Goal: Information Seeking & Learning: Find specific fact

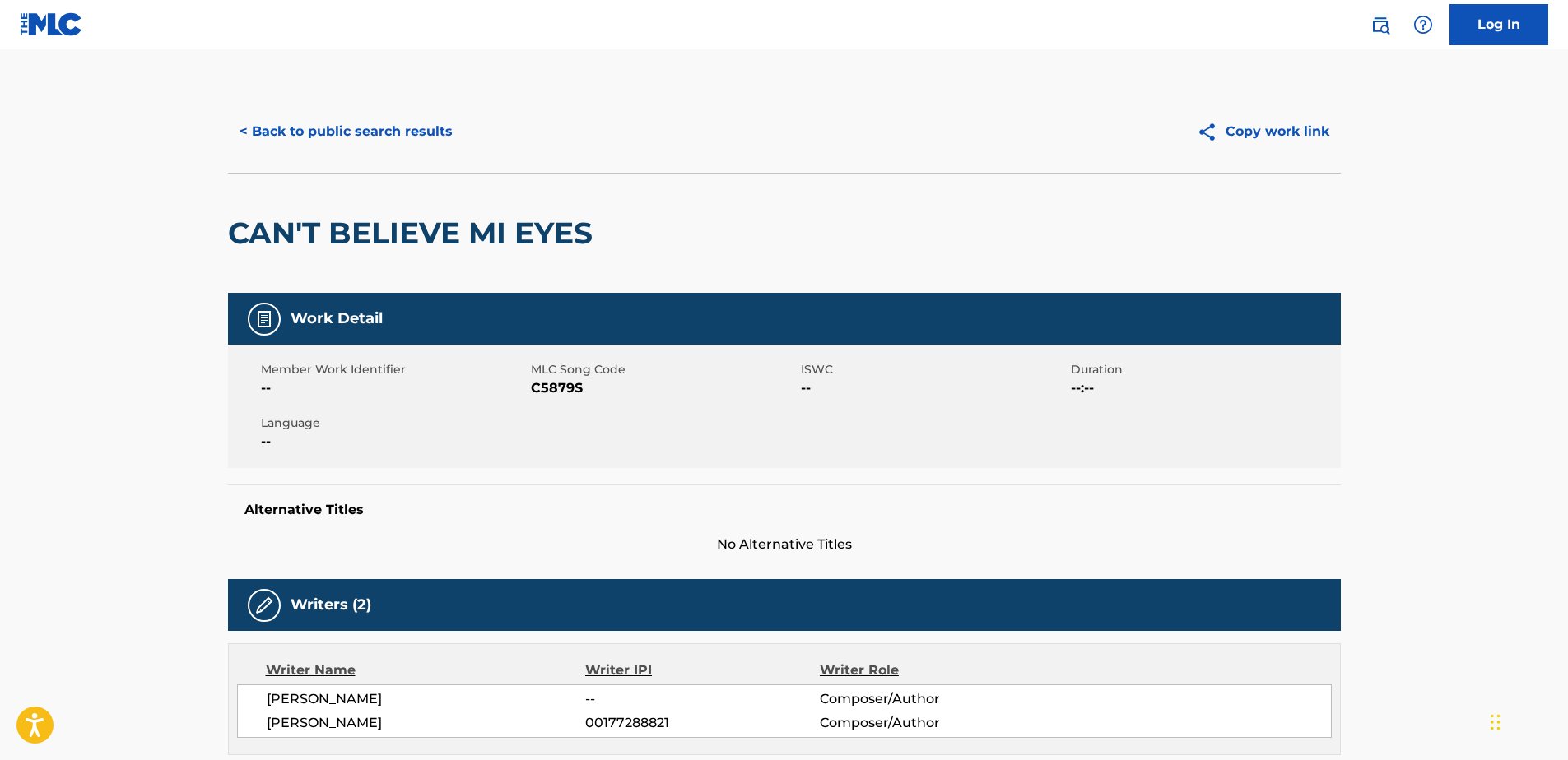
click at [453, 144] on button "< Back to public search results" at bounding box center [346, 132] width 236 height 41
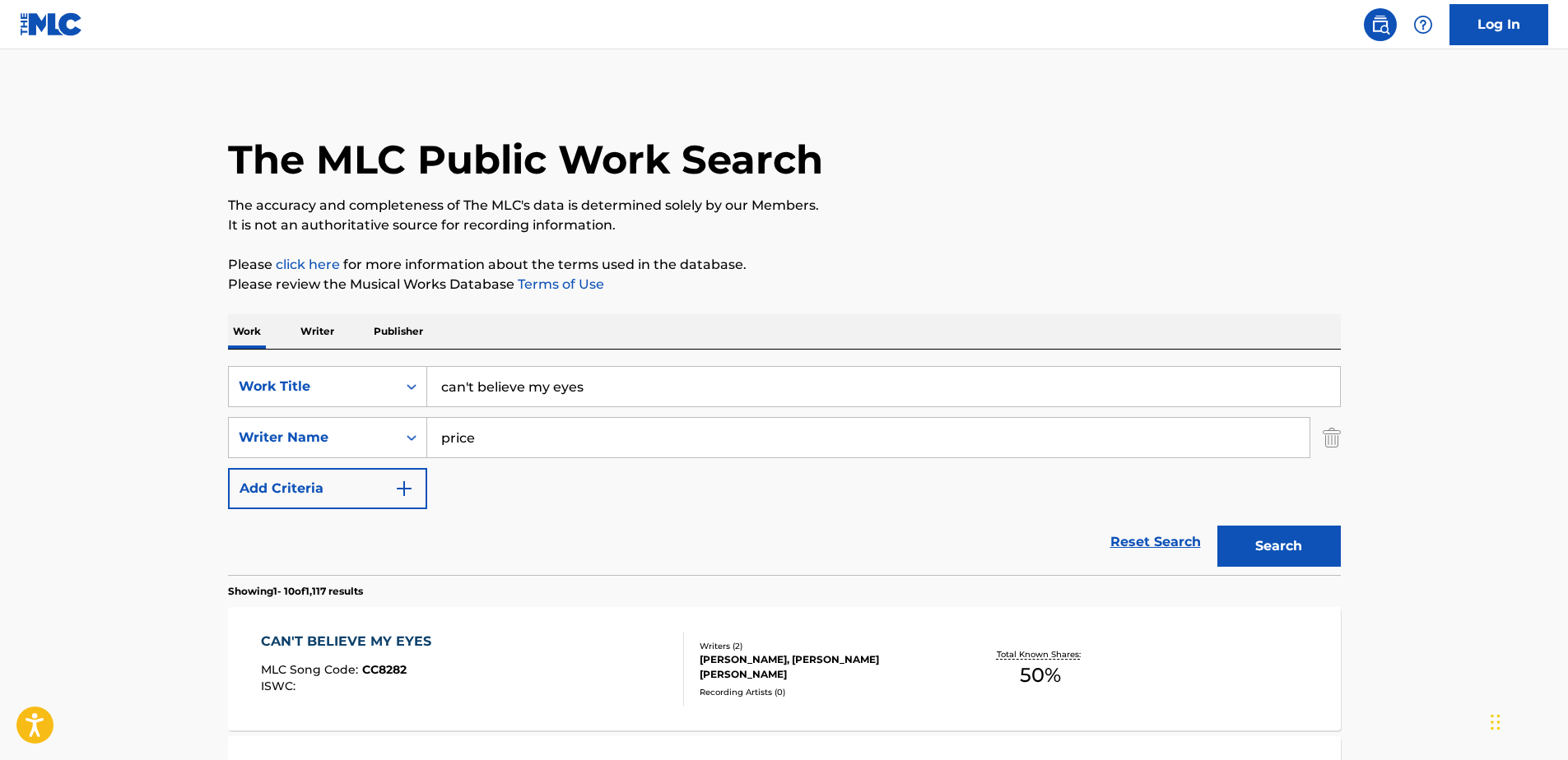
drag, startPoint x: 211, startPoint y: 352, endPoint x: 39, endPoint y: 290, distance: 182.8
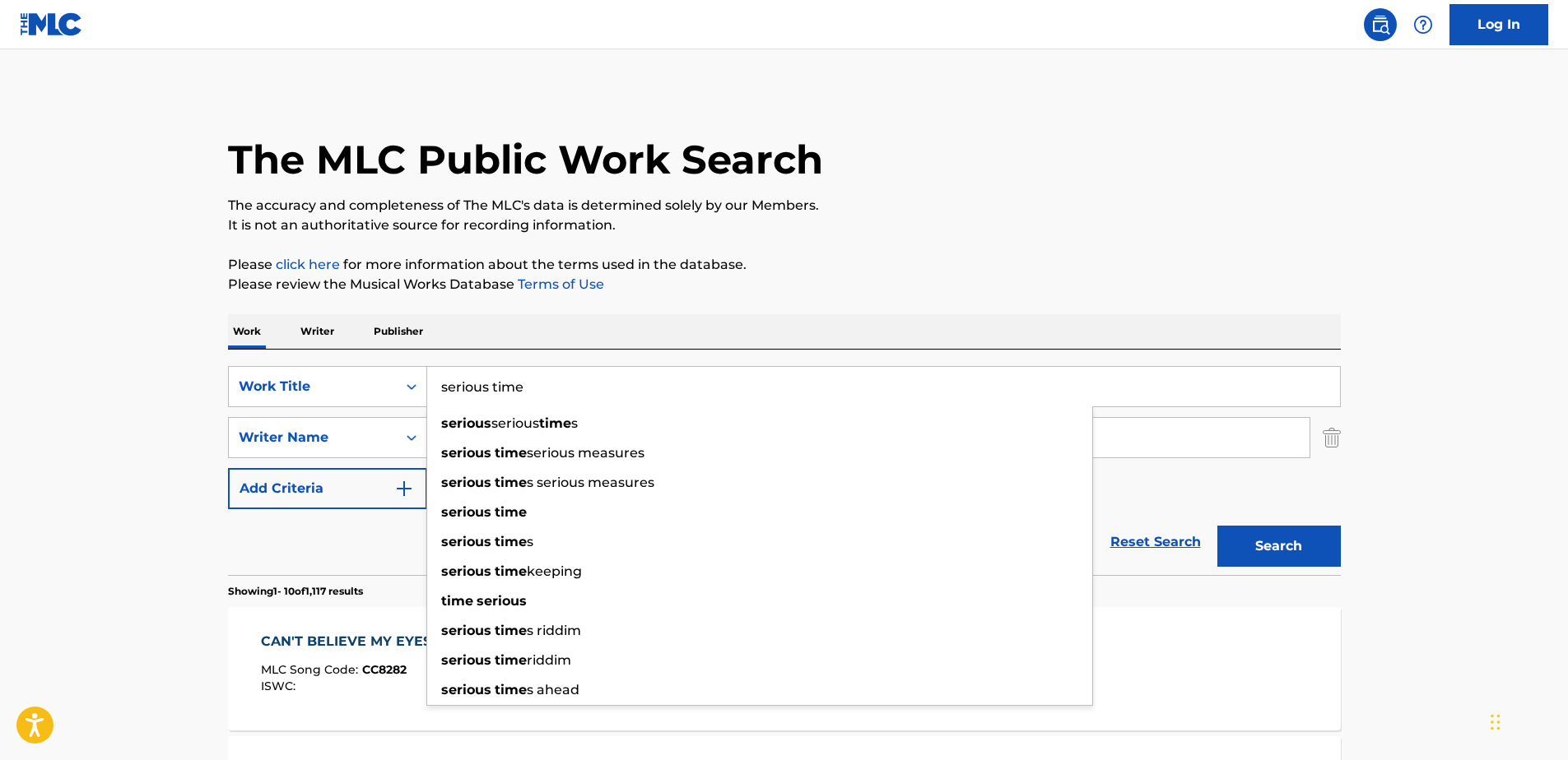
type input "serious time"
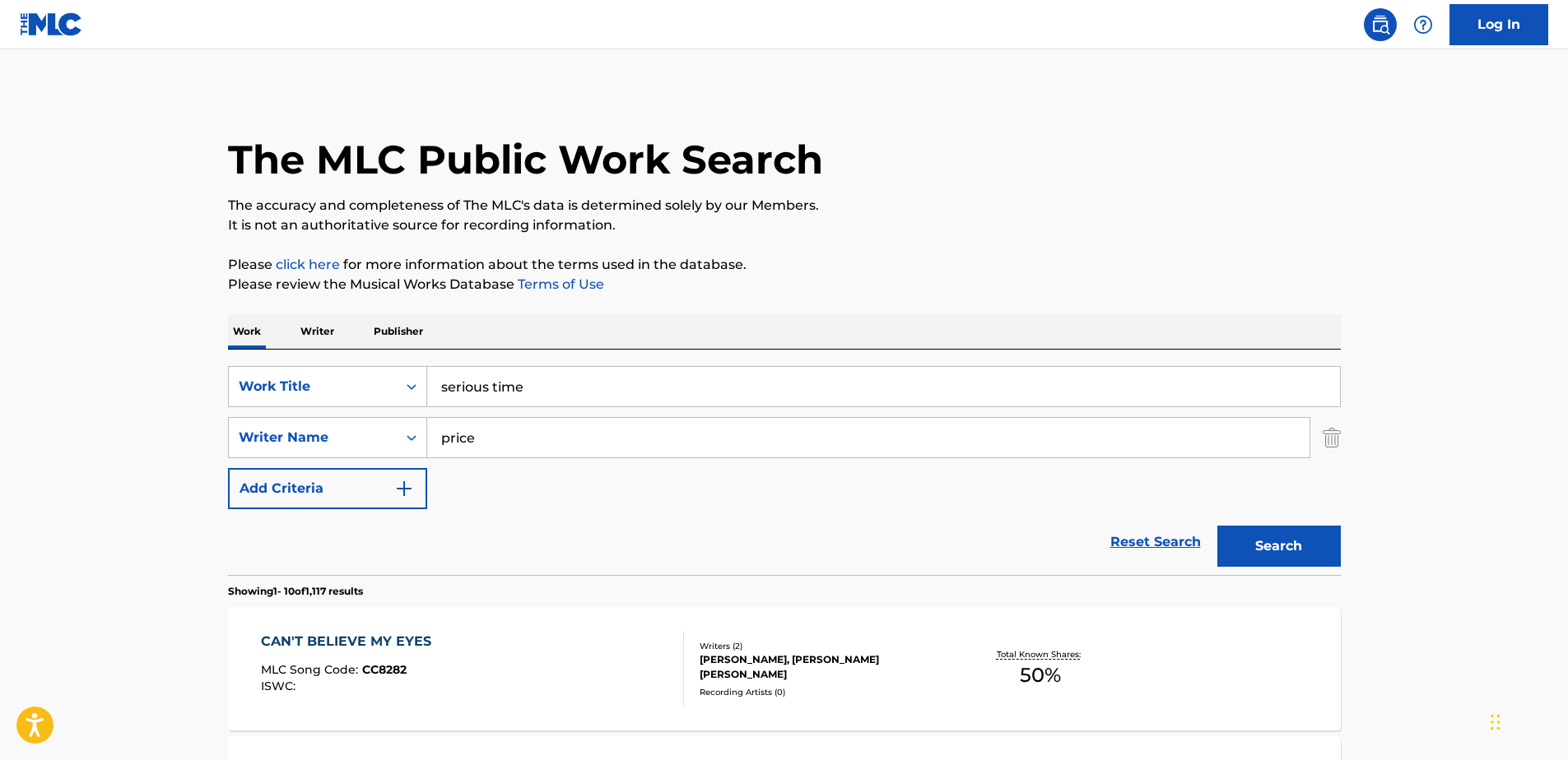
drag, startPoint x: 492, startPoint y: 442, endPoint x: 280, endPoint y: 390, distance: 218.3
click at [289, 407] on div "SearchWithCriteria5396aa2c-2e28-4c98-b5f3-11c709c84116 Work Title serious time …" at bounding box center [784, 437] width 1113 height 143
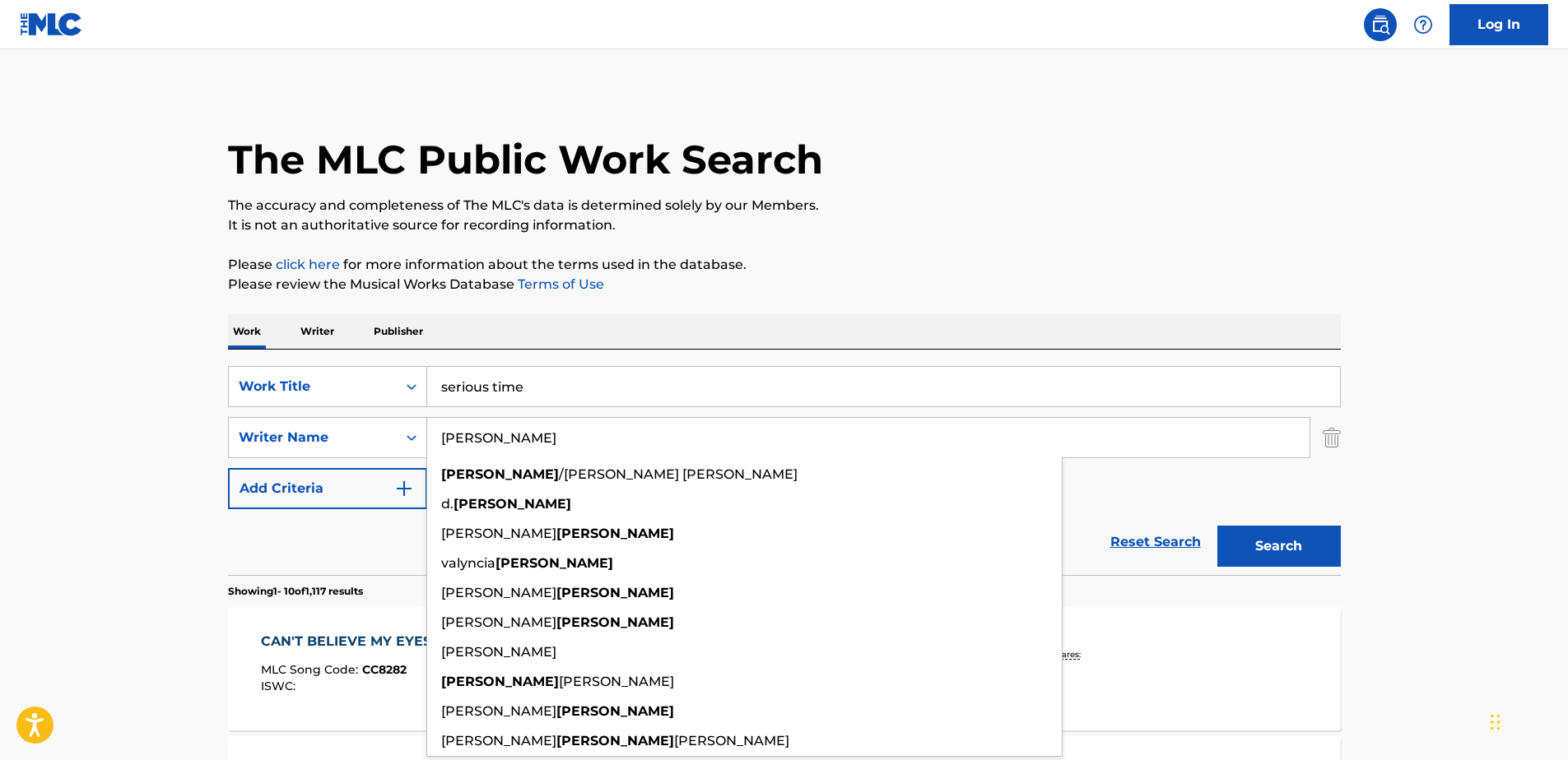
type input "[PERSON_NAME]"
click at [1217, 526] on button "Search" at bounding box center [1279, 546] width 124 height 41
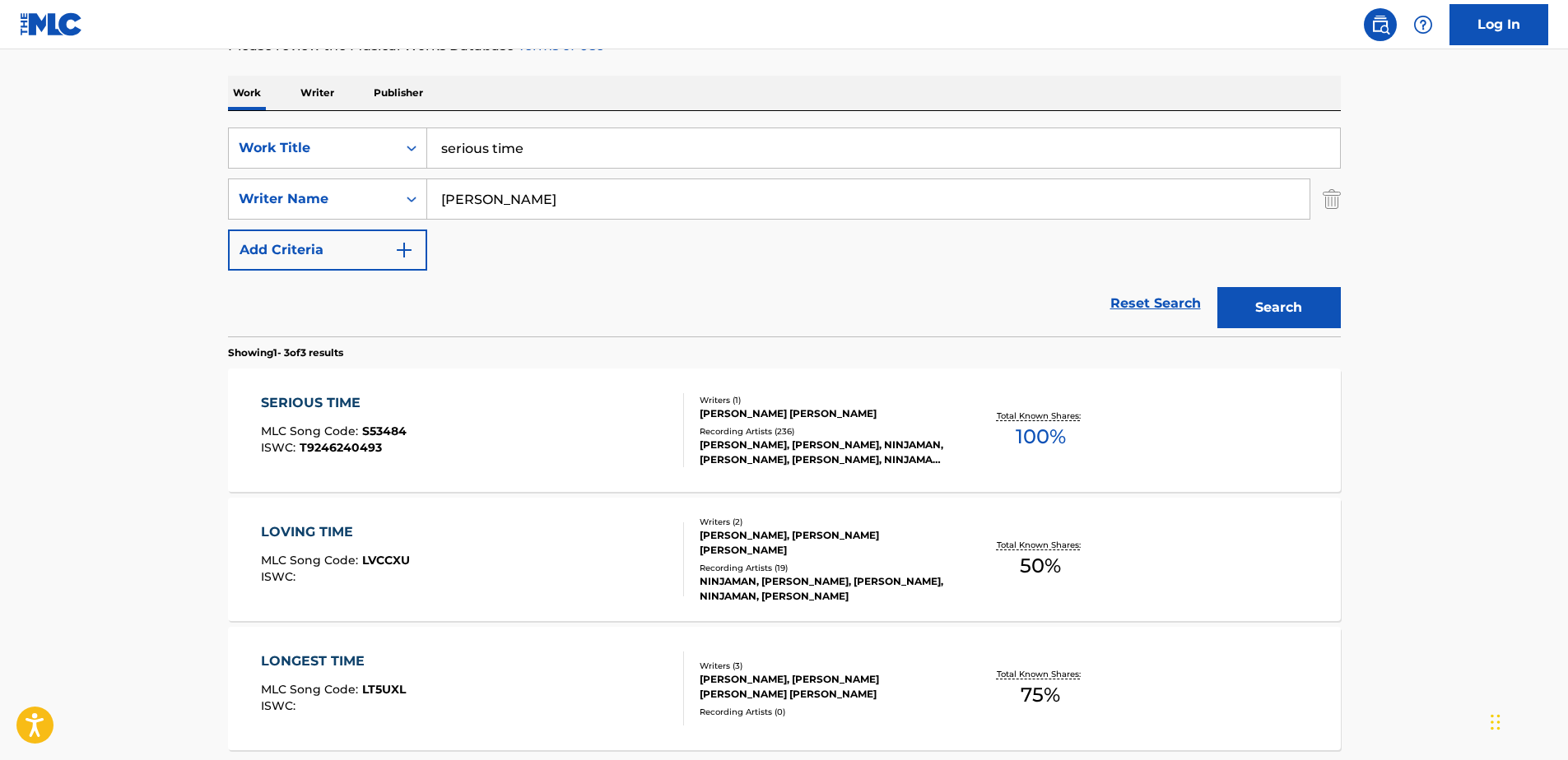
scroll to position [247, 0]
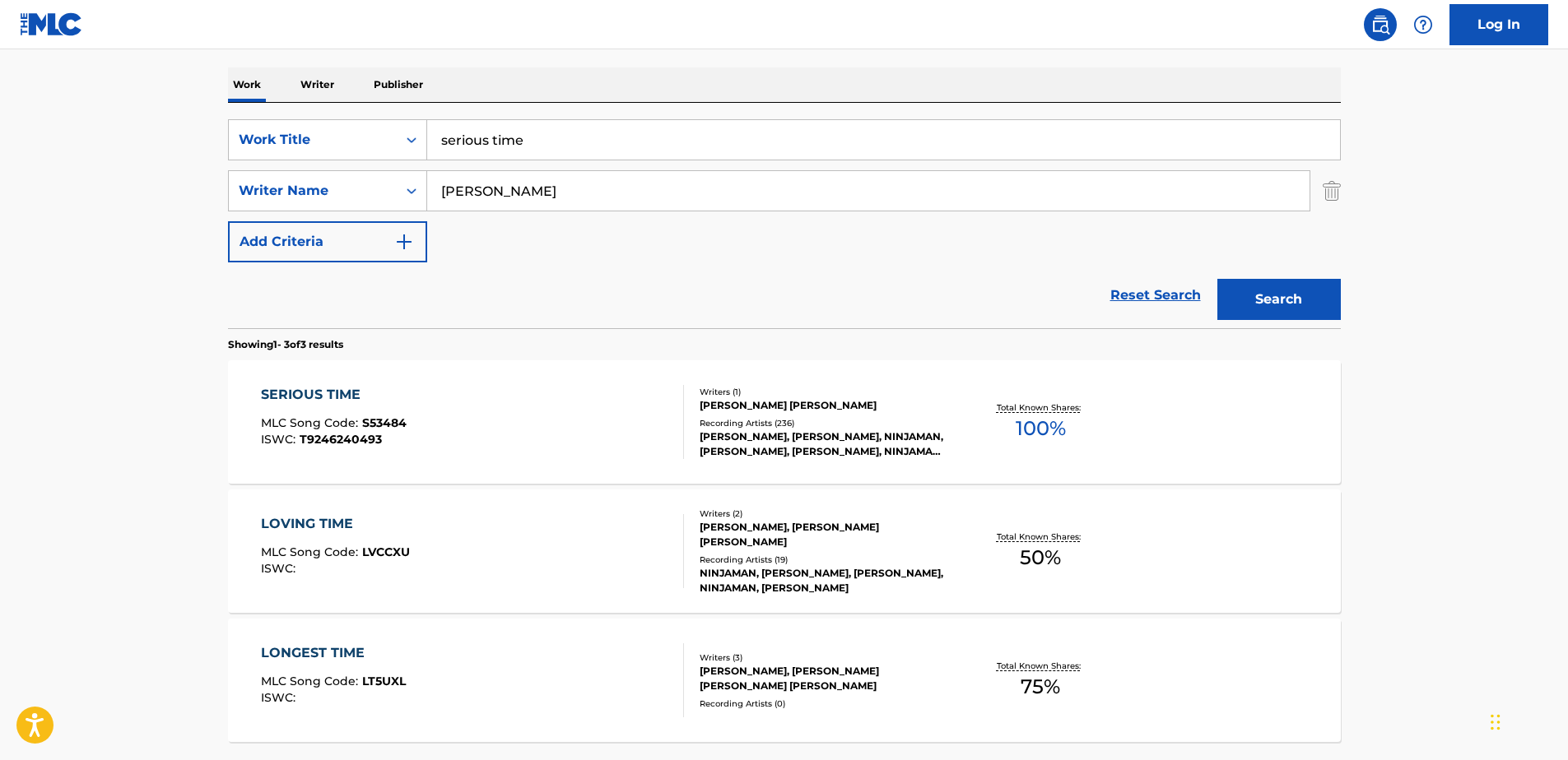
click at [606, 403] on div "SERIOUS TIME MLC Song Code : S53484 ISWC : T9246240493" at bounding box center [472, 422] width 423 height 74
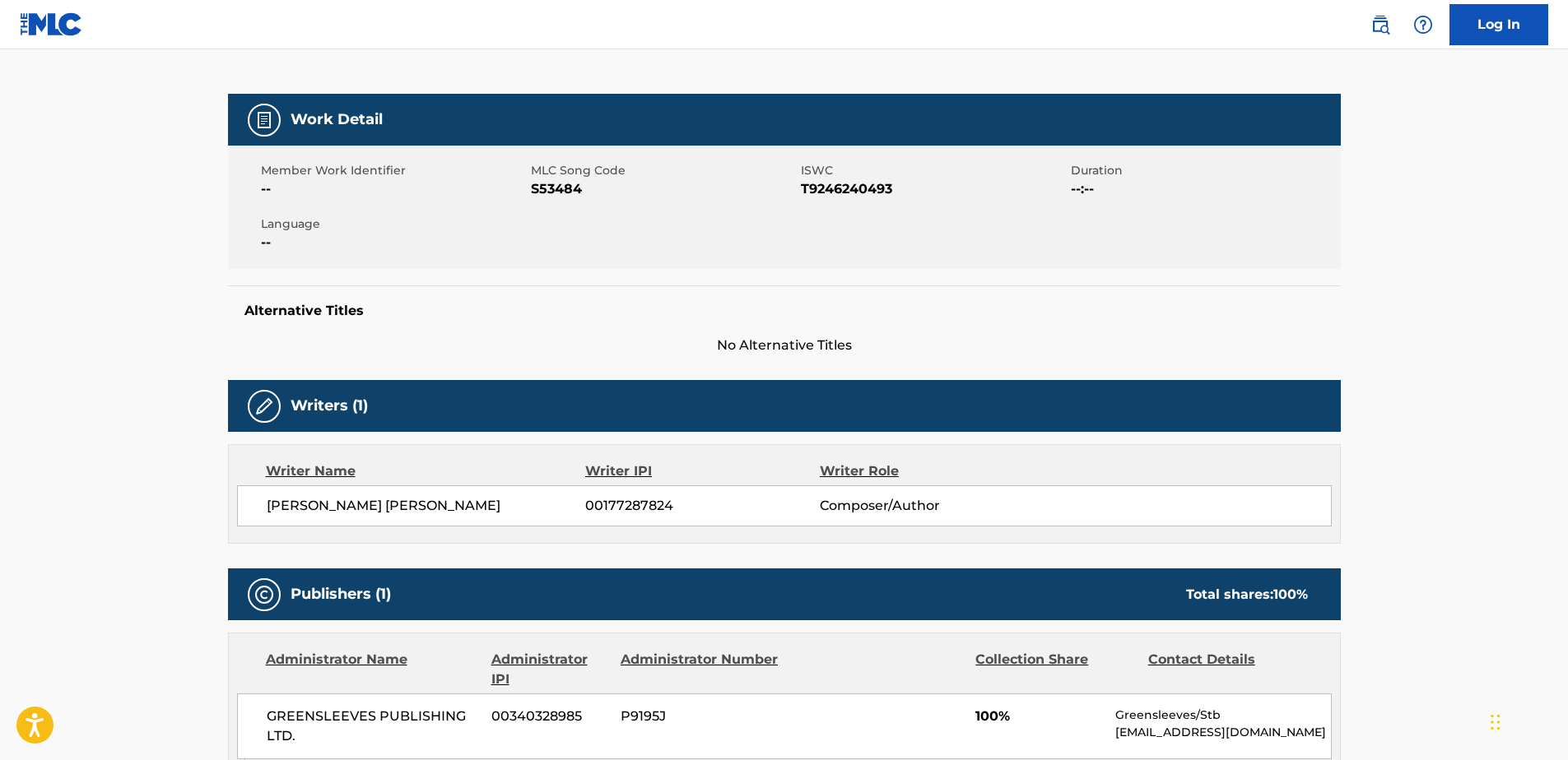
scroll to position [412, 0]
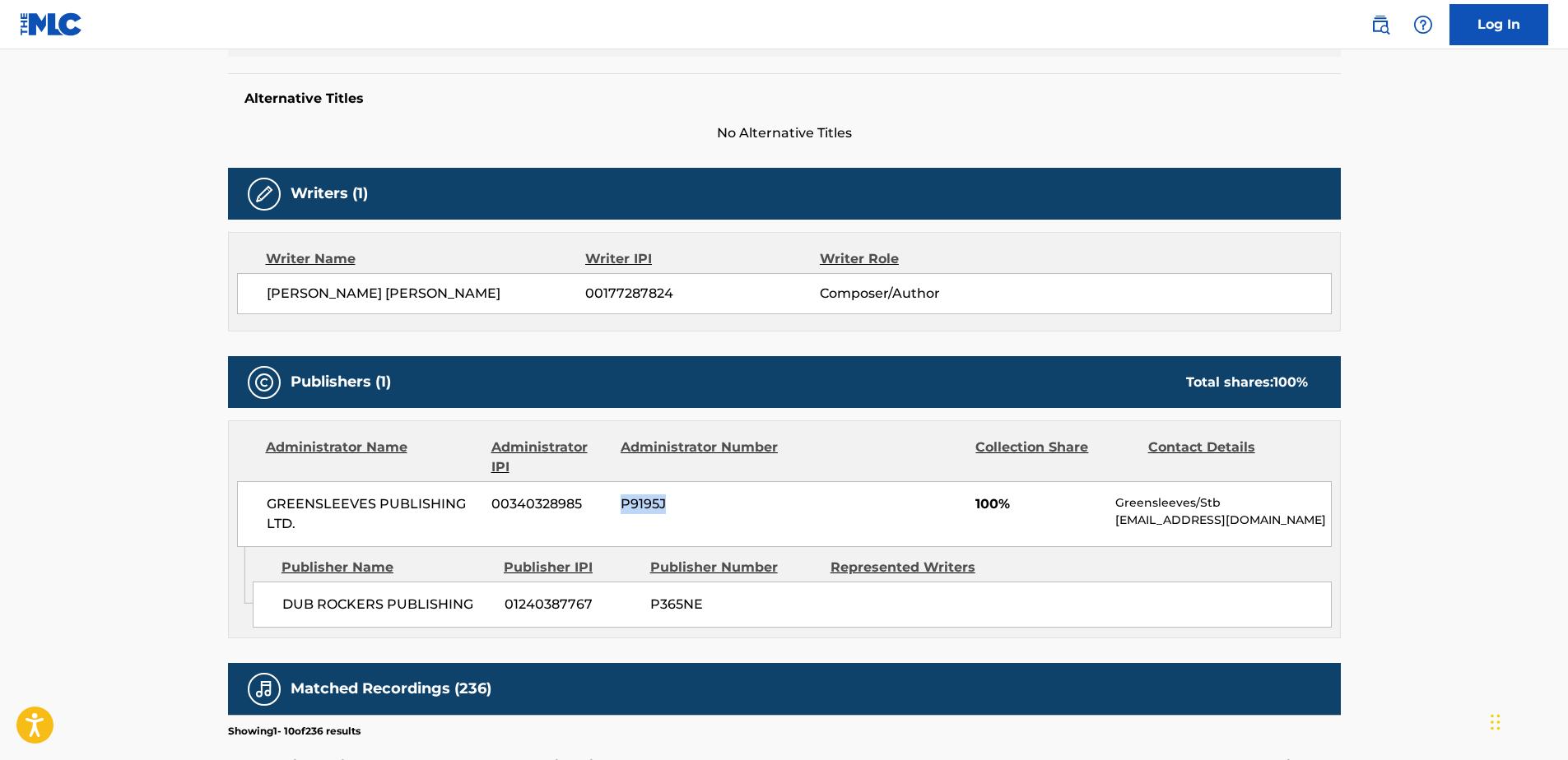
drag, startPoint x: 674, startPoint y: 506, endPoint x: 616, endPoint y: 497, distance: 58.7
click at [616, 497] on div "GREENSLEEVES PUBLISHING LTD. 00340328985 P9195J 100% Greensleeves/Stb [EMAIL_AD…" at bounding box center [784, 514] width 1095 height 66
drag, startPoint x: 1173, startPoint y: 498, endPoint x: 1306, endPoint y: 531, distance: 137.0
click at [1306, 531] on div "GREENSLEEVES PUBLISHING LTD. 00340328985 P9195J 100% Greensleeves/Stb [EMAIL_AD…" at bounding box center [784, 514] width 1095 height 66
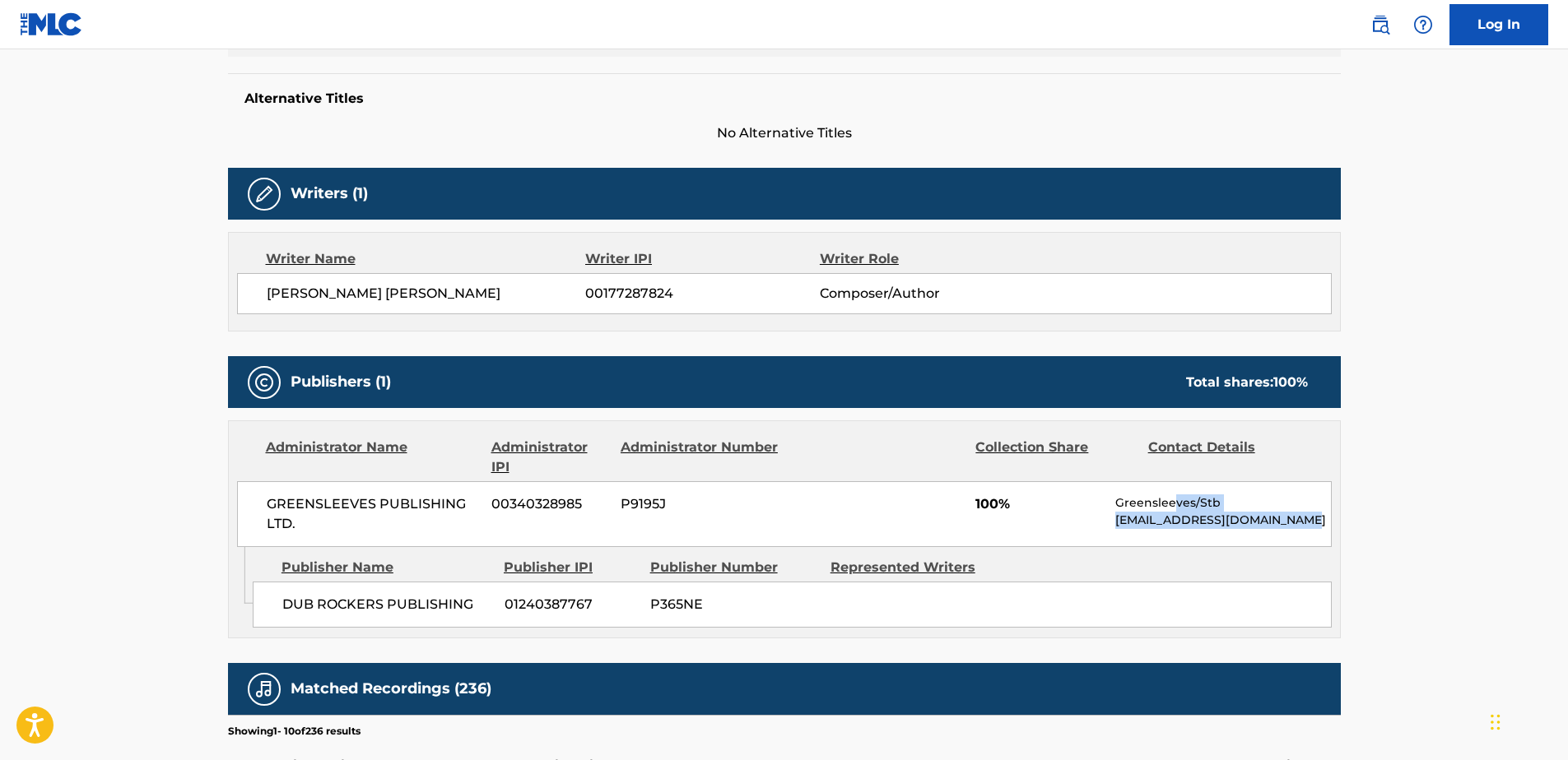
click at [1306, 531] on div "GREENSLEEVES PUBLISHING LTD. 00340328985 P9195J 100% Greensleeves/Stb [EMAIL_AD…" at bounding box center [784, 514] width 1095 height 66
click at [1299, 522] on p "[EMAIL_ADDRESS][DOMAIN_NAME]" at bounding box center [1222, 521] width 214 height 17
drag, startPoint x: 1296, startPoint y: 522, endPoint x: 1102, endPoint y: 501, distance: 195.1
click at [1102, 501] on div "GREENSLEEVES PUBLISHING LTD. 00340328985 P9195J 100% Greensleeves/Stb [EMAIL_AD…" at bounding box center [784, 514] width 1095 height 66
click at [1102, 501] on span "100%" at bounding box center [1039, 504] width 128 height 20
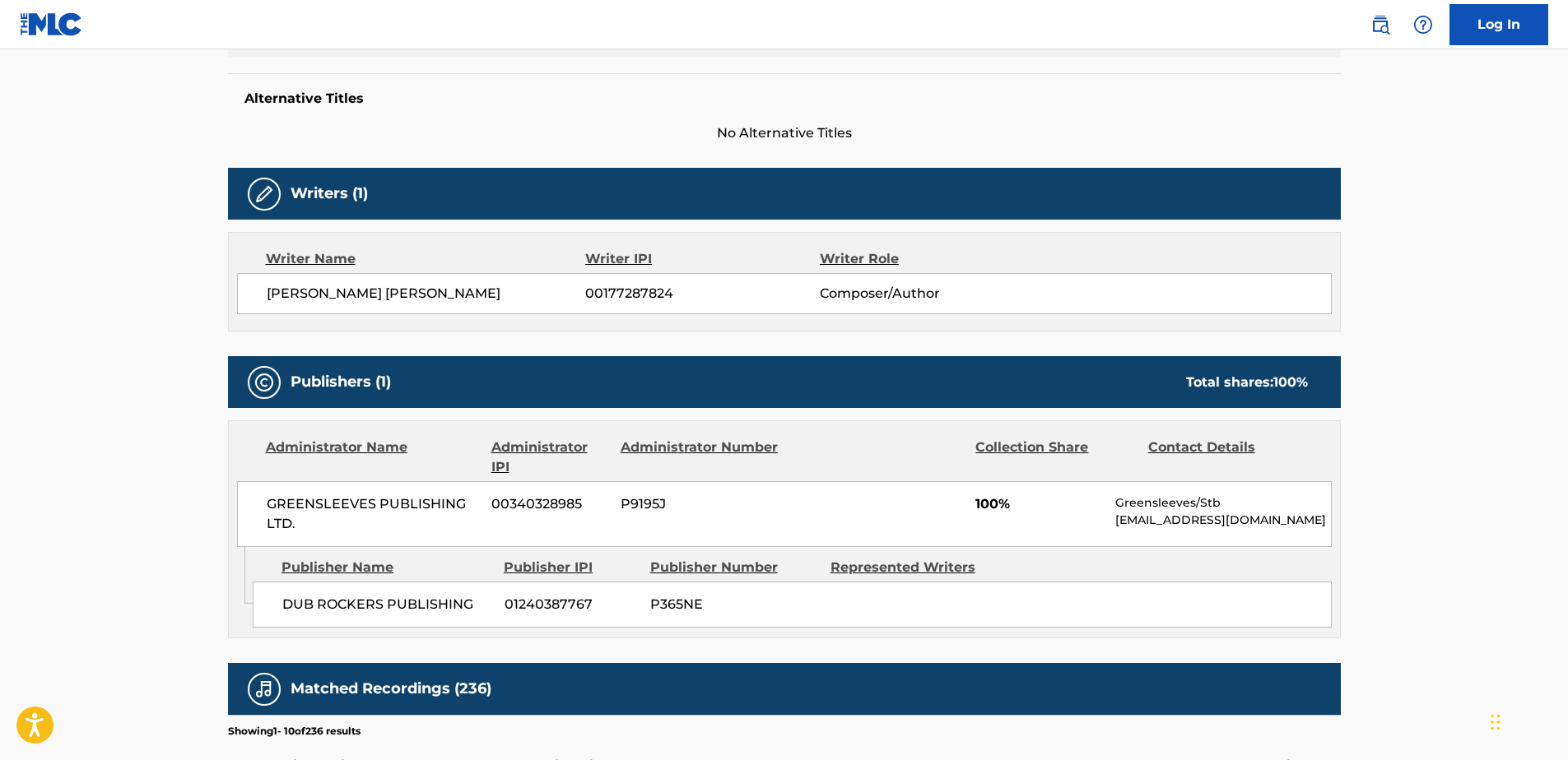
click at [1028, 499] on span "100%" at bounding box center [1039, 504] width 128 height 20
click at [1006, 499] on span "100%" at bounding box center [1039, 504] width 128 height 20
click at [999, 502] on span "100%" at bounding box center [1039, 504] width 128 height 20
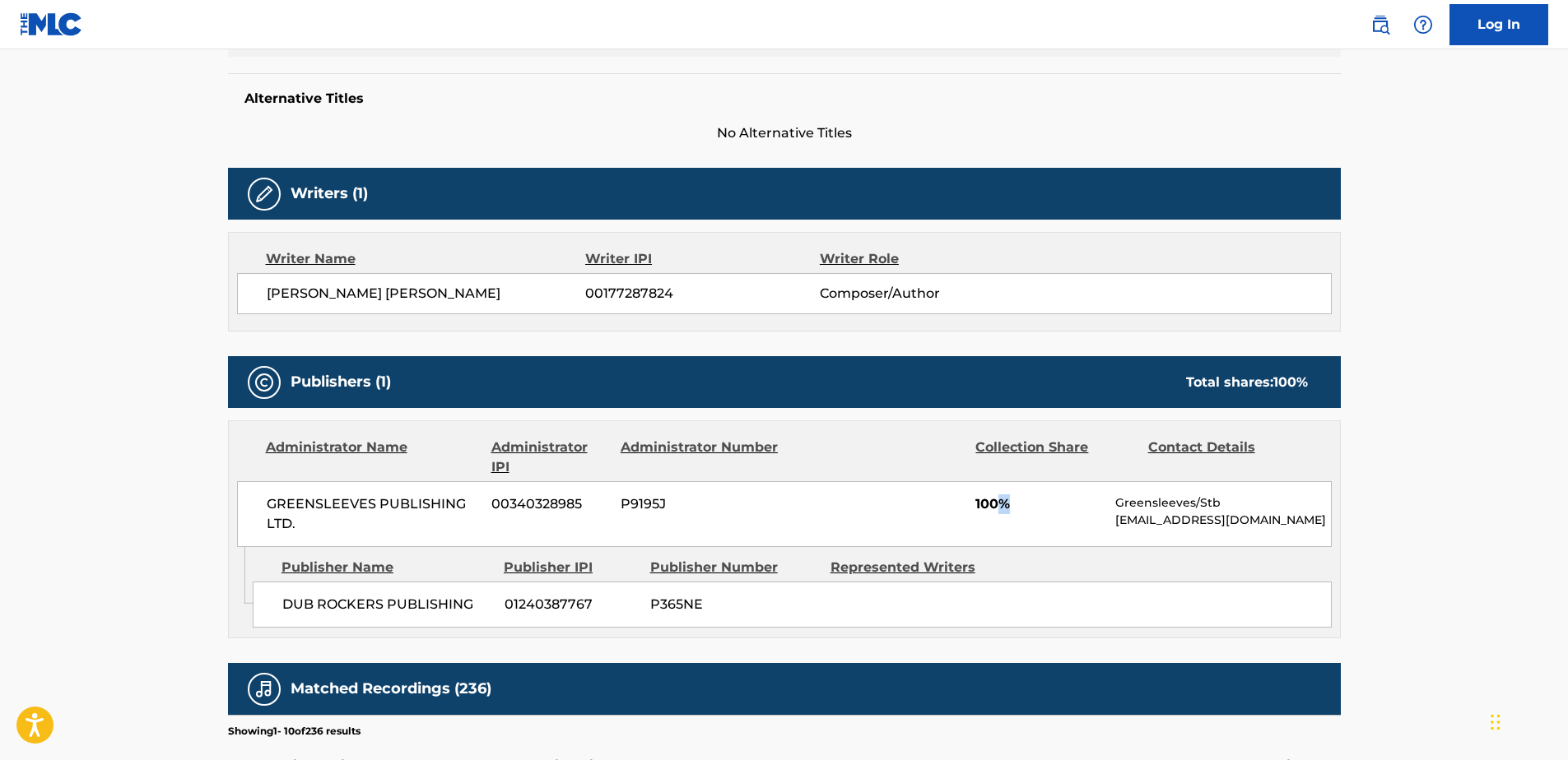
click at [999, 502] on span "100%" at bounding box center [1039, 504] width 128 height 20
drag, startPoint x: 999, startPoint y: 502, endPoint x: 954, endPoint y: 486, distance: 47.8
click at [954, 486] on div "GREENSLEEVES PUBLISHING LTD. 00340328985 P9195J 100% Greensleeves/Stb [EMAIL_AD…" at bounding box center [784, 514] width 1095 height 66
drag, startPoint x: 954, startPoint y: 486, endPoint x: 955, endPoint y: 500, distance: 14.0
click at [955, 500] on div "GREENSLEEVES PUBLISHING LTD. 00340328985 P9195J 100% Greensleeves/Stb [EMAIL_AD…" at bounding box center [784, 514] width 1095 height 66
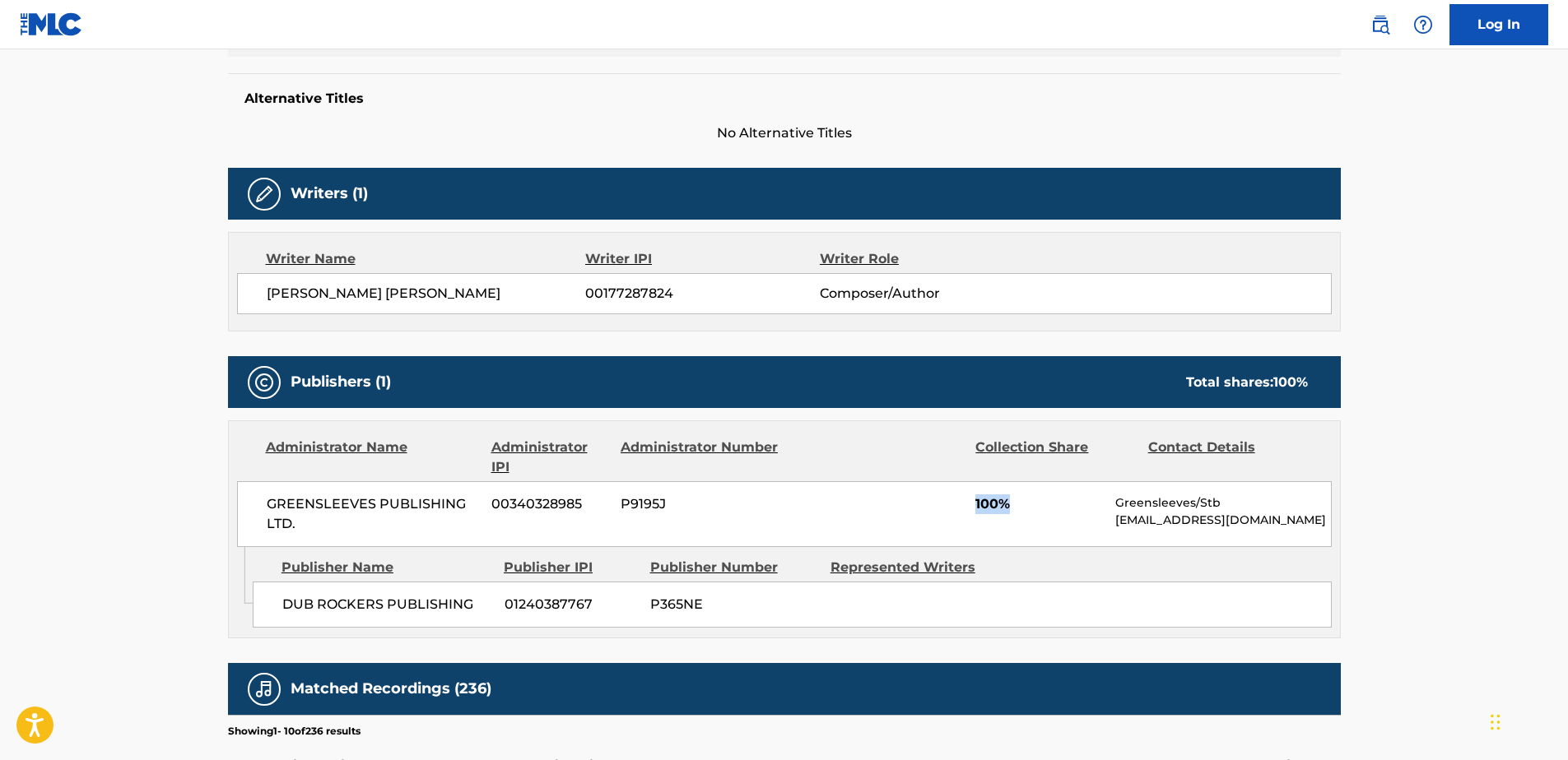
drag, startPoint x: 956, startPoint y: 498, endPoint x: 1019, endPoint y: 500, distance: 63.0
click at [1019, 500] on div "GREENSLEEVES PUBLISHING LTD. 00340328985 P9195J 100% Greensleeves/Stb [EMAIL_AD…" at bounding box center [784, 514] width 1095 height 66
click at [1019, 501] on span "100%" at bounding box center [1039, 504] width 128 height 20
click at [762, 138] on span "No Alternative Titles" at bounding box center [784, 133] width 1113 height 20
click at [761, 138] on span "No Alternative Titles" at bounding box center [784, 133] width 1113 height 20
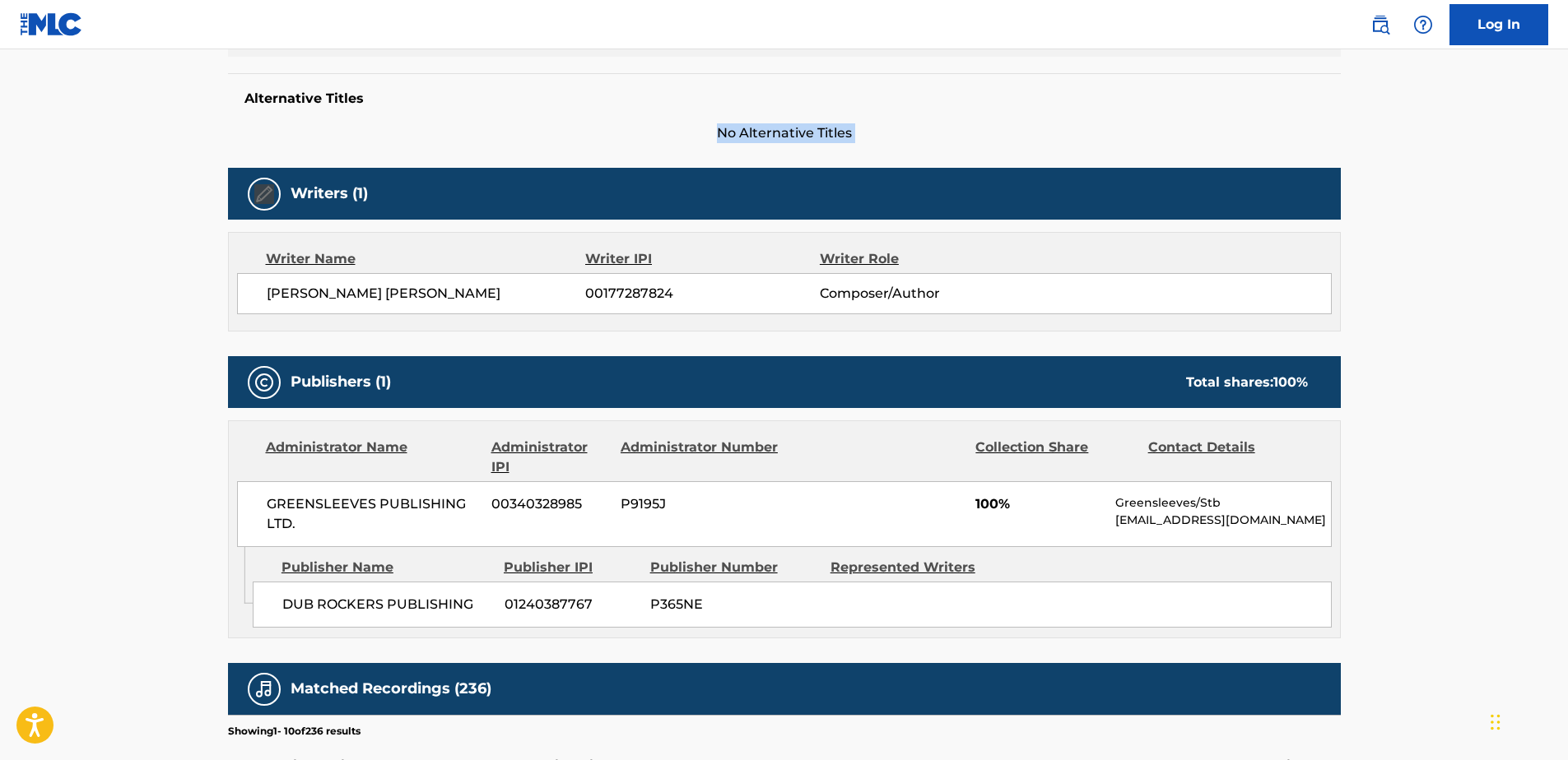
click at [761, 138] on span "No Alternative Titles" at bounding box center [784, 133] width 1113 height 20
click at [1108, 158] on div "Work Detail Member Work Identifier -- MLC Song Code S53484 ISWC T9246240493 Dur…" at bounding box center [784, 576] width 1113 height 1388
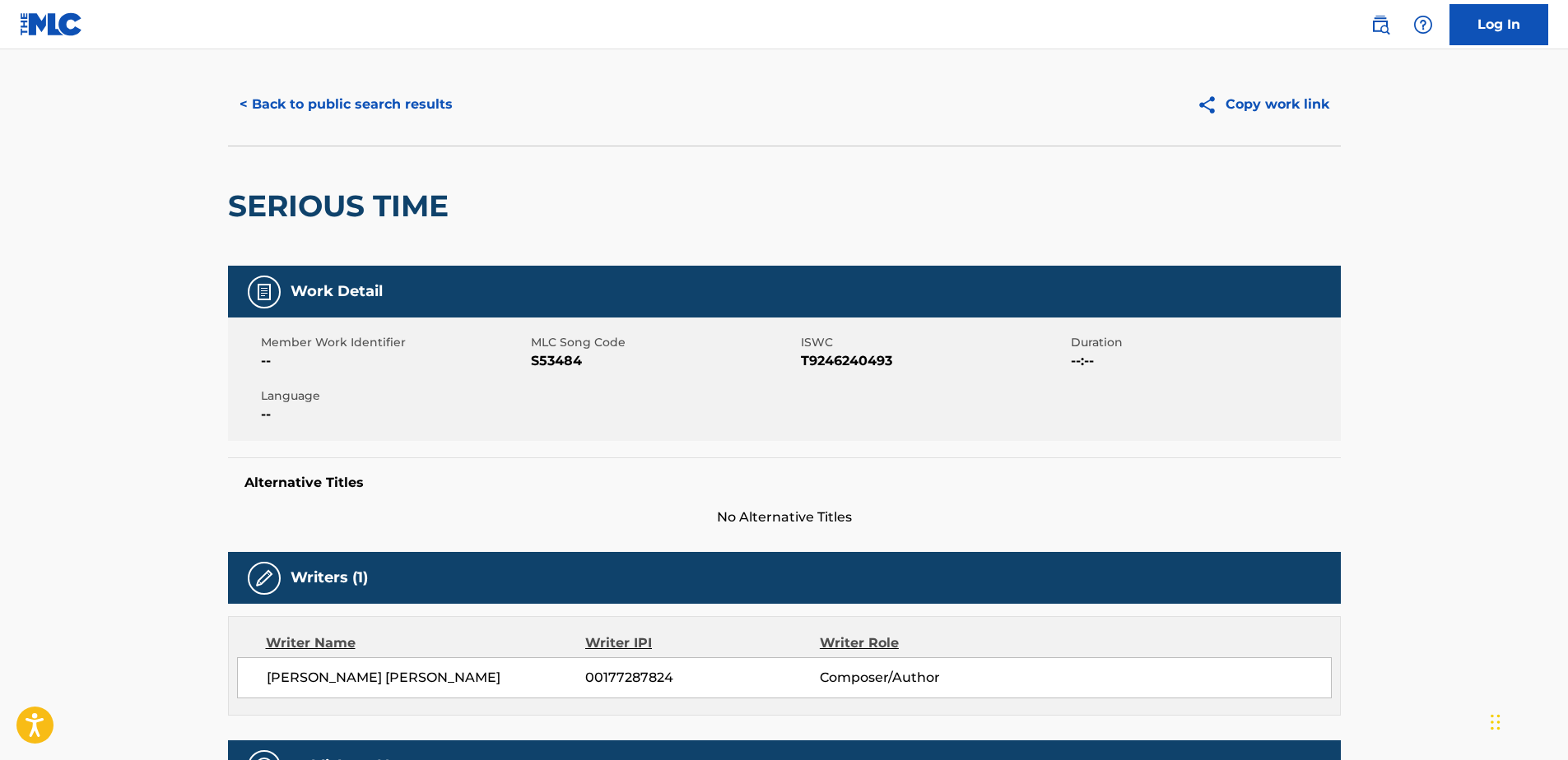
scroll to position [0, 0]
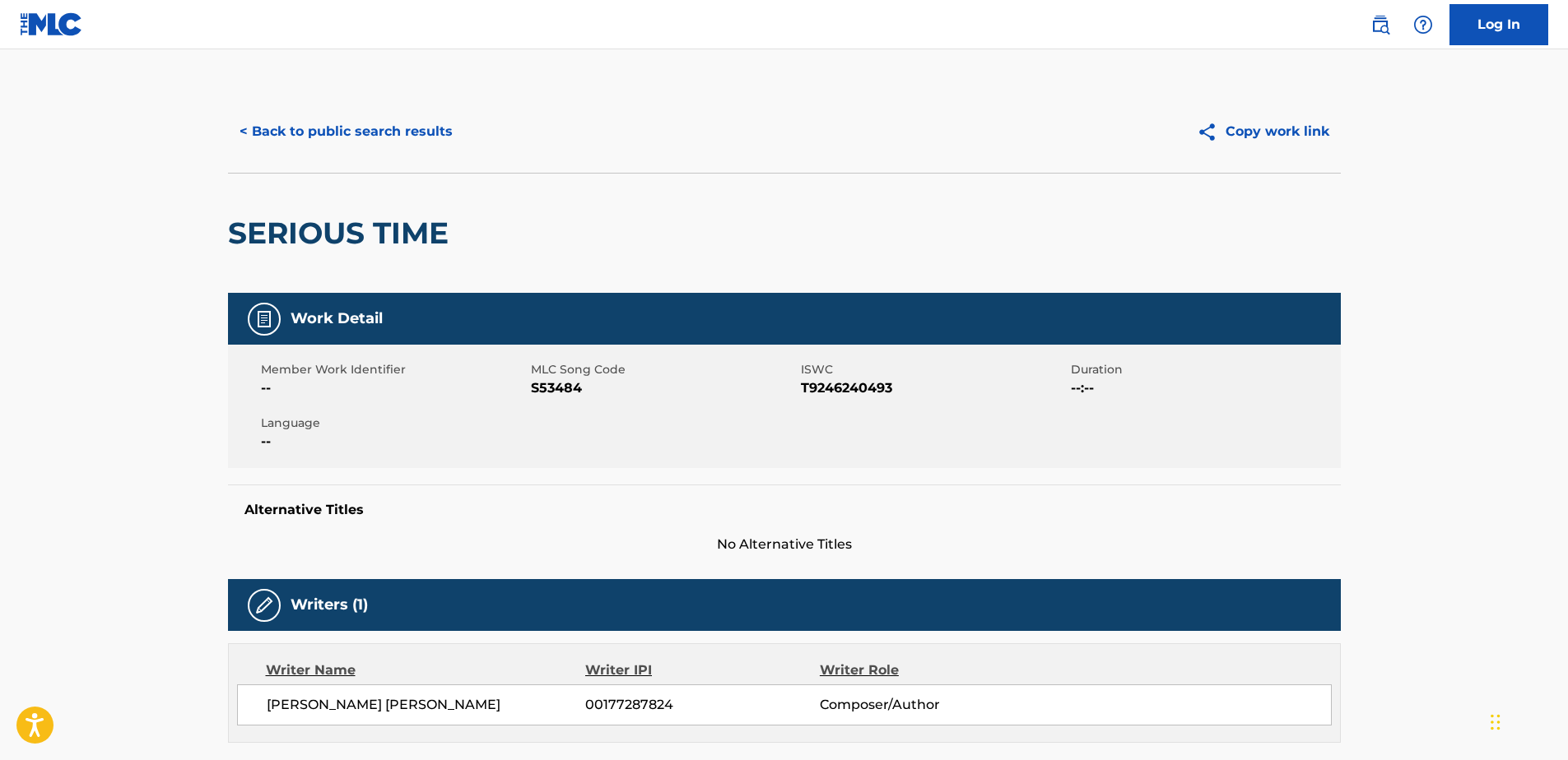
drag, startPoint x: 1448, startPoint y: 197, endPoint x: 1464, endPoint y: 196, distance: 16.0
drag, startPoint x: 487, startPoint y: 245, endPoint x: 233, endPoint y: 239, distance: 254.1
click at [233, 239] on div "SERIOUS TIME" at bounding box center [784, 232] width 1113 height 120
drag, startPoint x: 233, startPoint y: 239, endPoint x: 228, endPoint y: 232, distance: 8.6
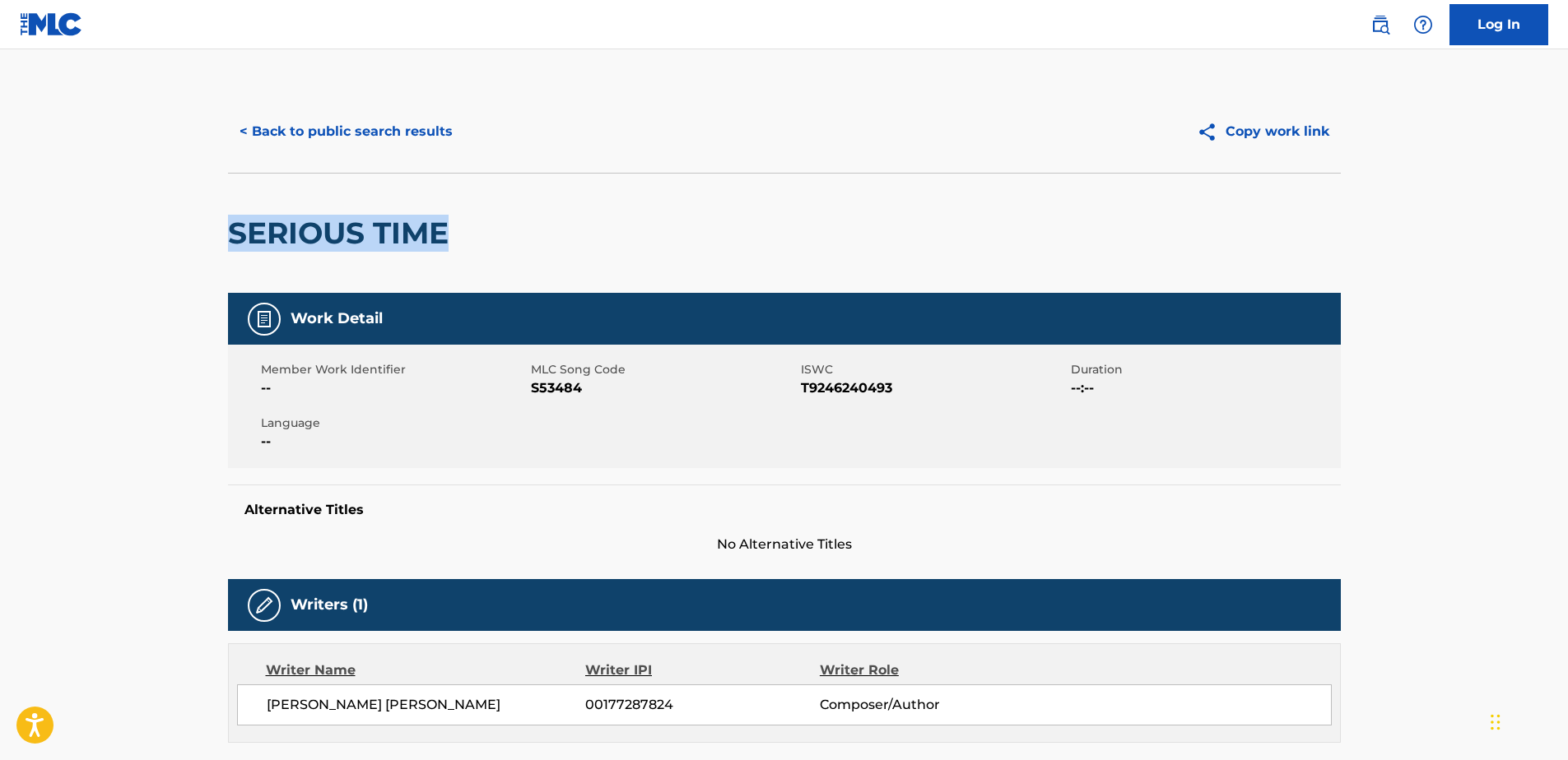
click at [228, 232] on h2 "SERIOUS TIME" at bounding box center [342, 232] width 229 height 37
drag, startPoint x: 228, startPoint y: 232, endPoint x: 459, endPoint y: 223, distance: 231.2
click at [459, 223] on div "SERIOUS TIME" at bounding box center [784, 232] width 1113 height 120
drag, startPoint x: 459, startPoint y: 223, endPoint x: 454, endPoint y: 232, distance: 10.3
click at [454, 232] on h2 "SERIOUS TIME" at bounding box center [342, 232] width 229 height 37
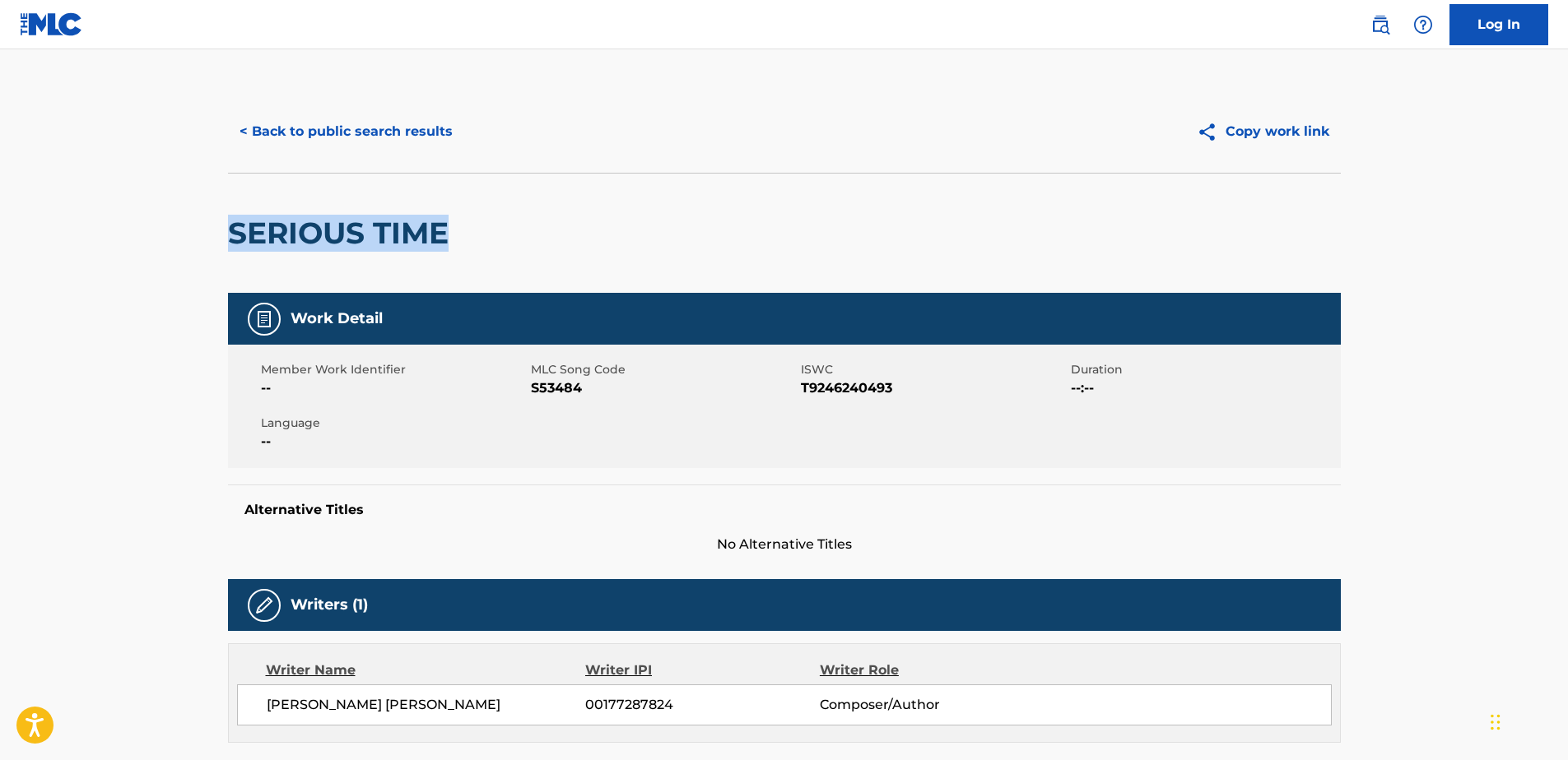
drag, startPoint x: 454, startPoint y: 232, endPoint x: 203, endPoint y: 230, distance: 251.0
drag, startPoint x: 347, startPoint y: 244, endPoint x: 505, endPoint y: 254, distance: 158.3
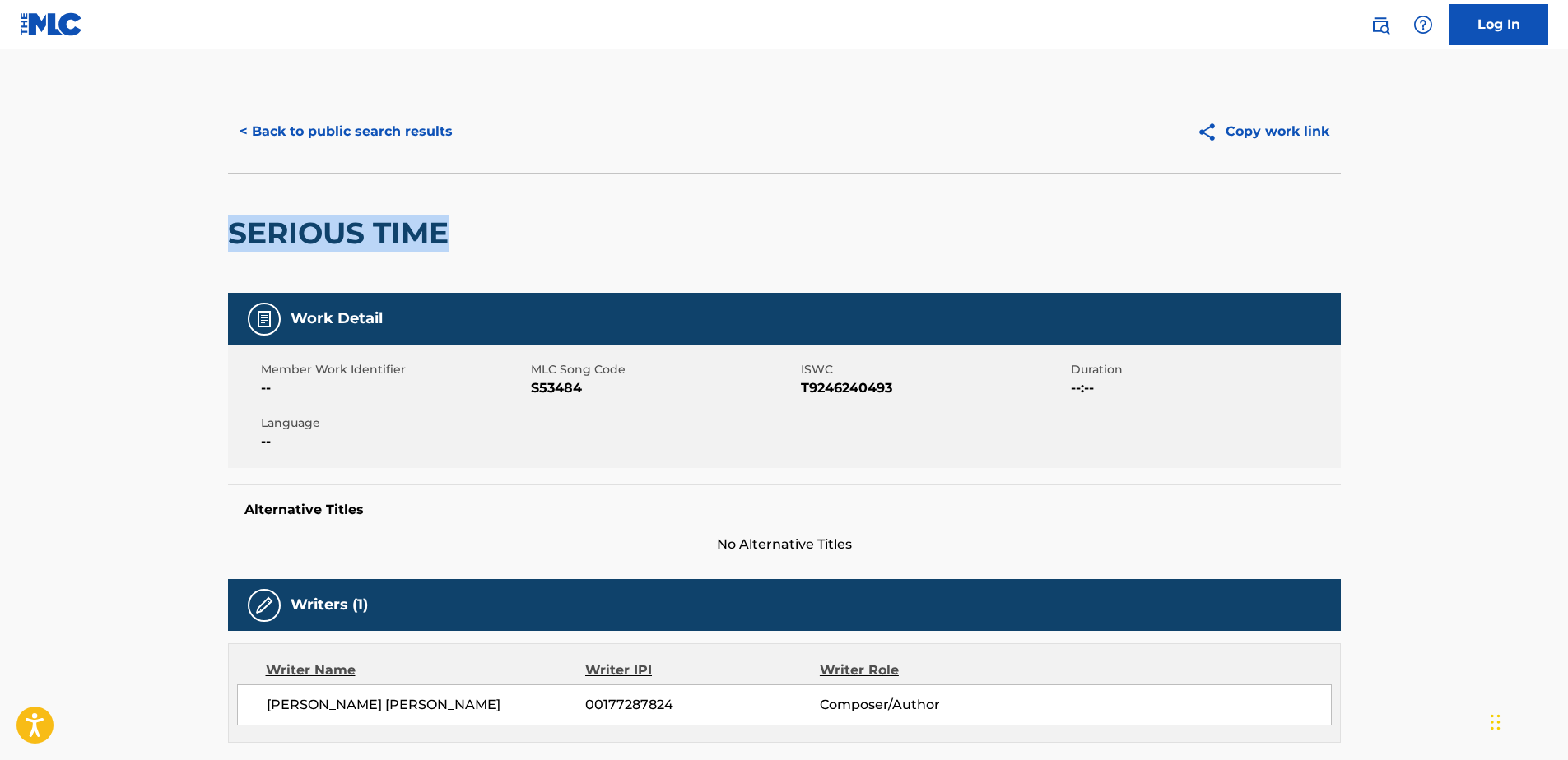
click at [505, 254] on div "SERIOUS TIME" at bounding box center [784, 232] width 1113 height 120
click at [395, 142] on button "< Back to public search results" at bounding box center [346, 132] width 236 height 41
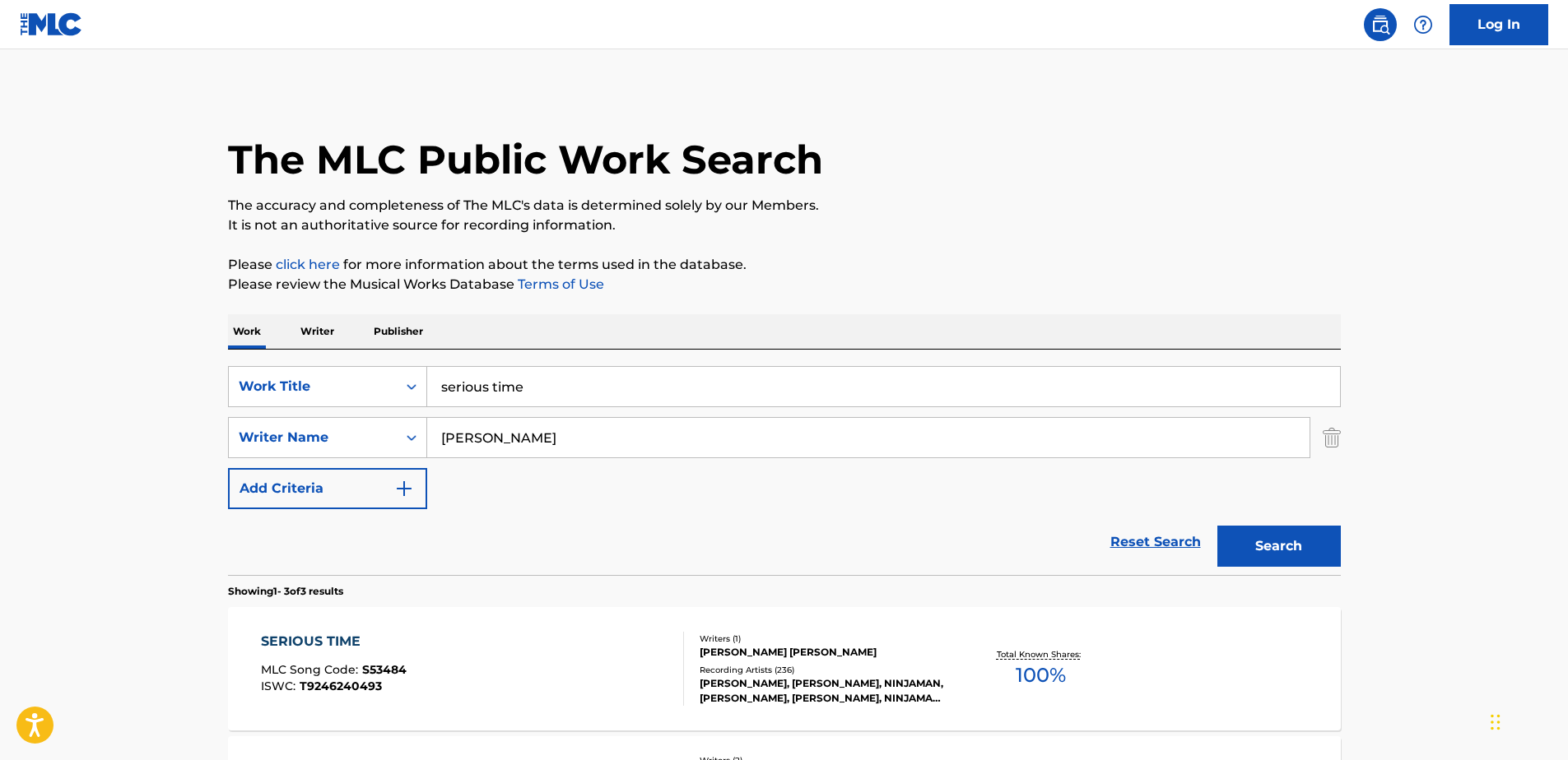
click at [489, 58] on main "The MLC Public Work Search The accuracy and completeness of The MLC's data is d…" at bounding box center [784, 562] width 1568 height 1025
click at [525, 382] on input "serious time" at bounding box center [884, 387] width 913 height 39
click at [912, 152] on div "The MLC Public Work Search" at bounding box center [784, 151] width 1113 height 120
click at [636, 318] on div "Work Writer Publisher" at bounding box center [784, 331] width 1113 height 34
